Goal: Transaction & Acquisition: Purchase product/service

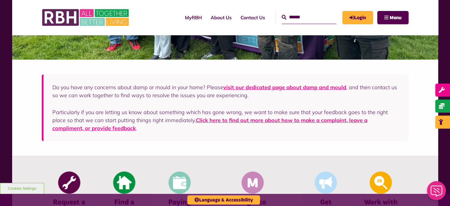
scroll to position [207, 0]
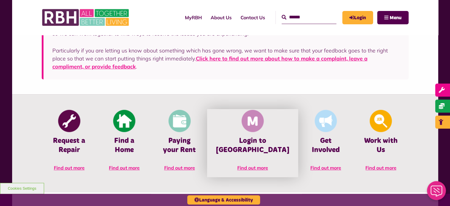
click at [252, 138] on h4 "Login to MyRBH" at bounding box center [252, 145] width 73 height 18
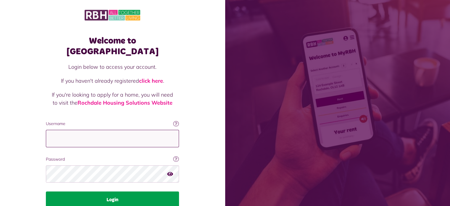
type input "**********"
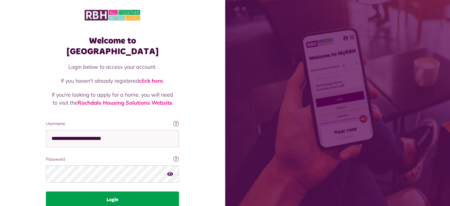
click at [114, 191] on button "Login" at bounding box center [112, 199] width 133 height 17
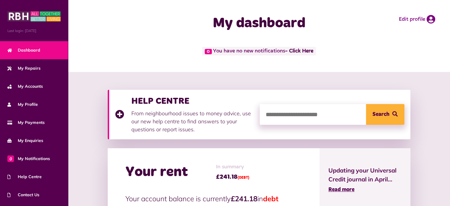
scroll to position [59, 0]
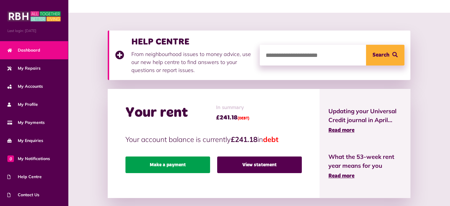
click at [188, 164] on link "Make a payment" at bounding box center [167, 164] width 85 height 17
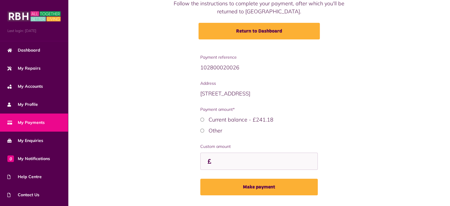
scroll to position [59, 0]
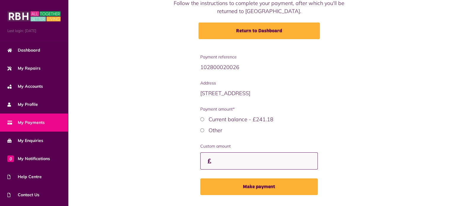
click at [226, 162] on input "Custom amount" at bounding box center [258, 160] width 117 height 17
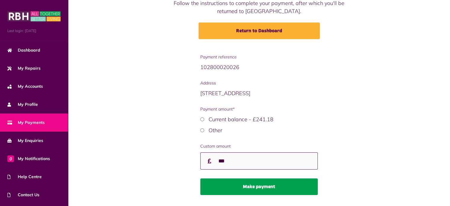
type input "***"
click at [250, 183] on button "Make payment" at bounding box center [258, 186] width 117 height 17
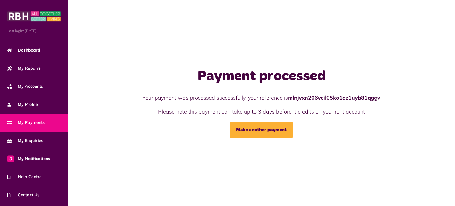
click at [36, 120] on span "My Payments" at bounding box center [25, 122] width 37 height 6
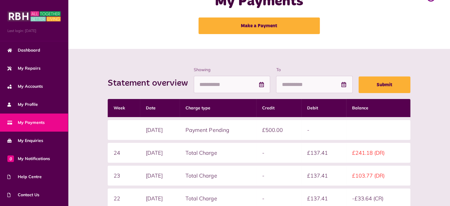
scroll to position [89, 0]
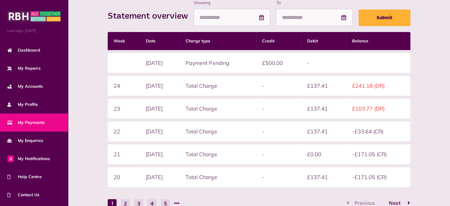
click at [391, 200] on span "Next" at bounding box center [394, 202] width 21 height 5
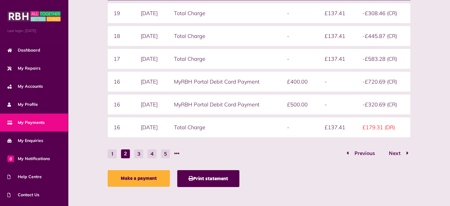
scroll to position [139, 0]
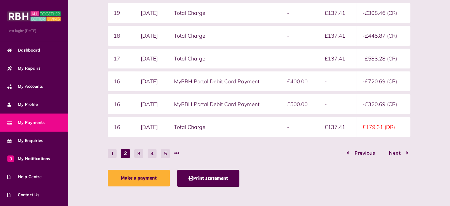
click at [111, 151] on button "1" at bounding box center [112, 153] width 9 height 9
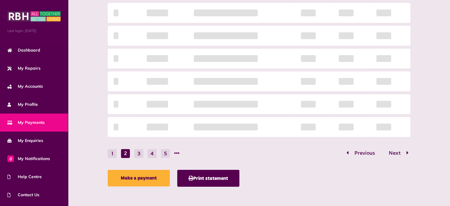
click at [363, 151] on div "Statement overview Showing To Submit Week Date Charge type Credit Debit Balance…" at bounding box center [259, 70] width 308 height 240
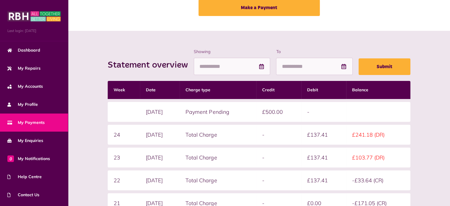
scroll to position [20, 0]
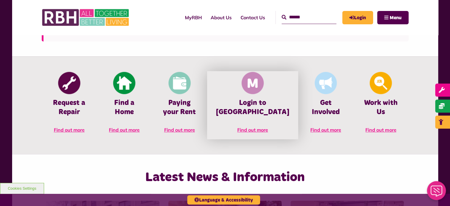
scroll to position [237, 0]
